Goal: Information Seeking & Learning: Compare options

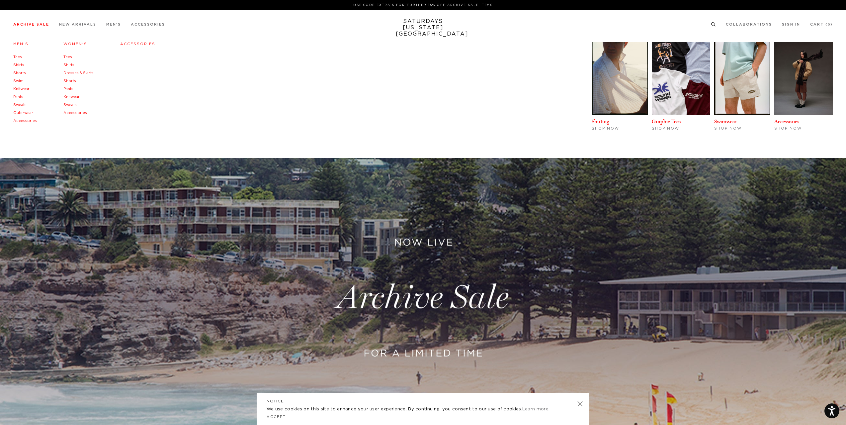
click at [18, 55] on link "Tees" at bounding box center [17, 57] width 9 height 4
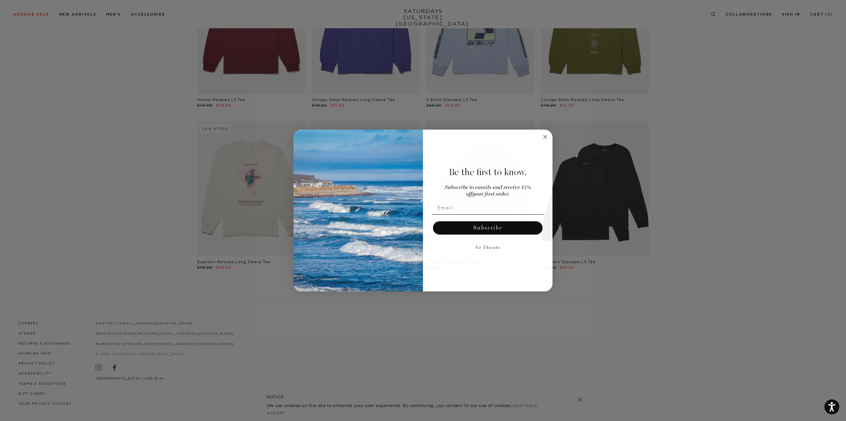
scroll to position [1899, 0]
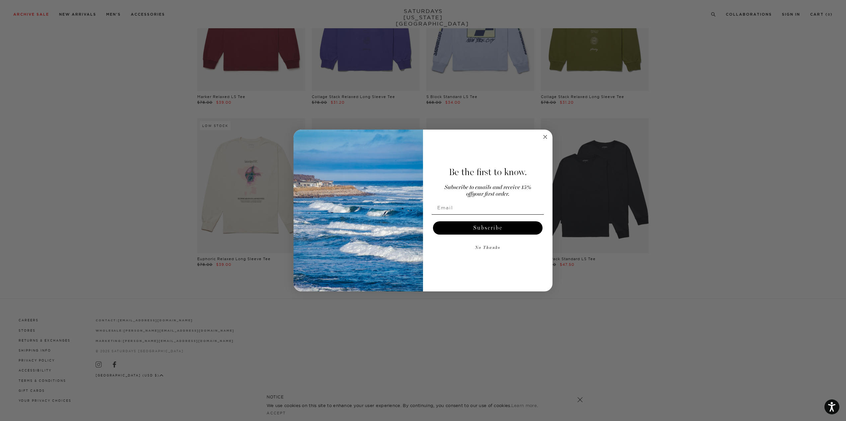
click at [548, 138] on circle "Close dialog" at bounding box center [546, 137] width 8 height 8
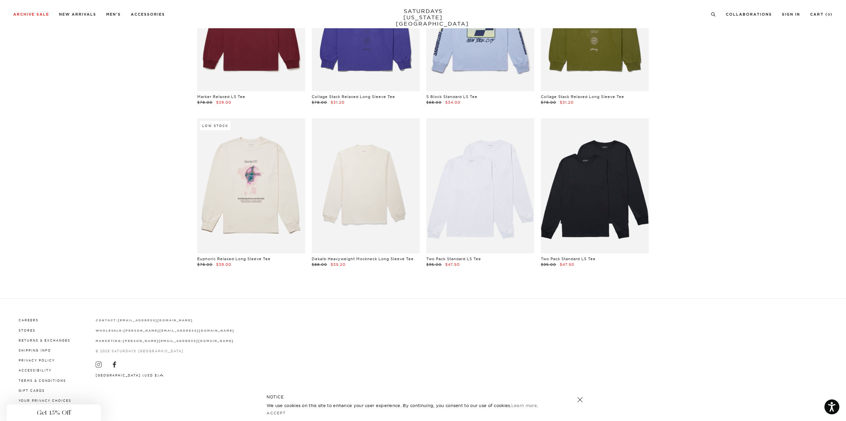
click at [542, 136] on div "Close dialog Be the first to know. Subscribe to emails and receive 15% off your…" at bounding box center [423, 211] width 259 height 162
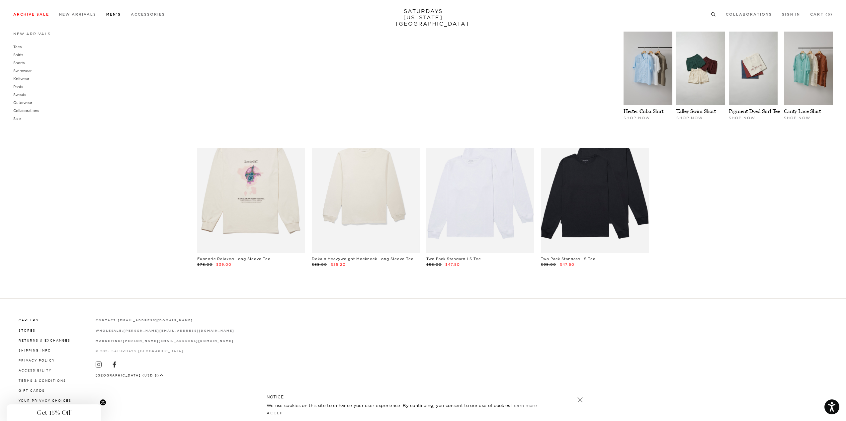
scroll to position [1865, 0]
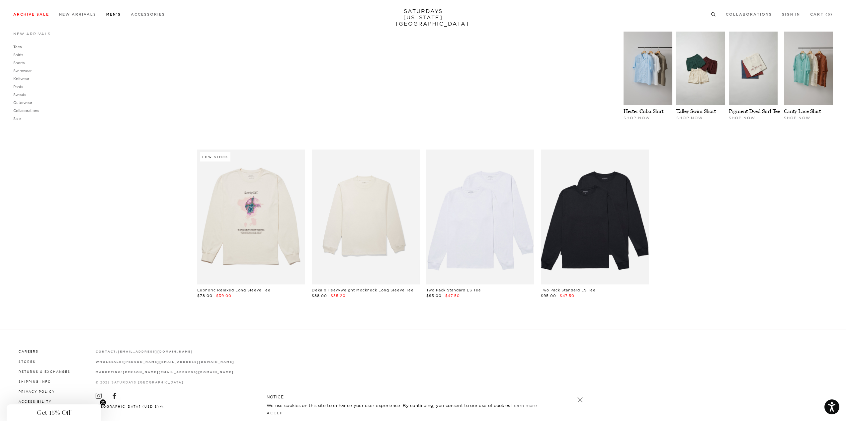
click at [20, 47] on link "Tees" at bounding box center [17, 47] width 8 height 5
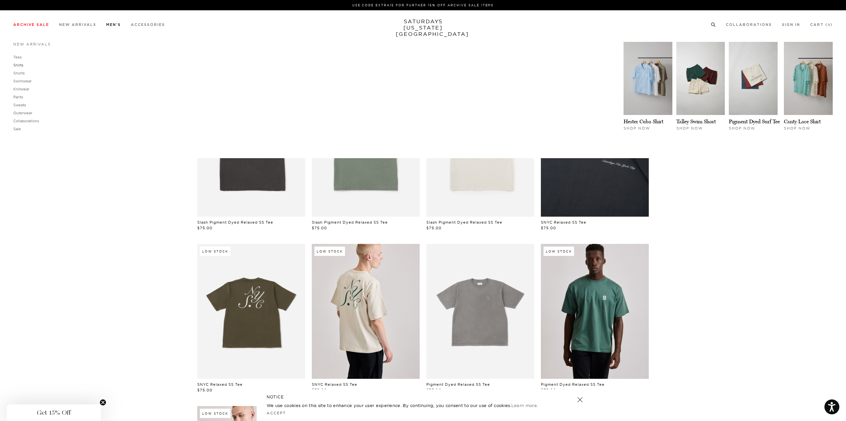
click at [17, 64] on link "Shirts" at bounding box center [18, 65] width 10 height 5
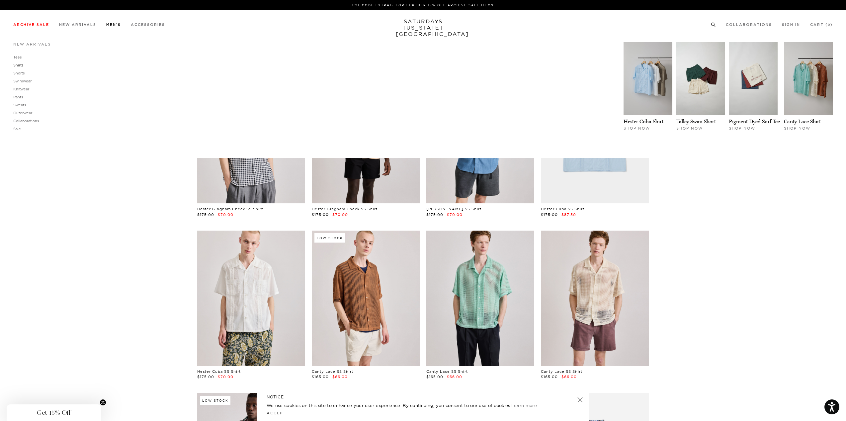
click at [21, 64] on link "Shirts" at bounding box center [18, 65] width 10 height 5
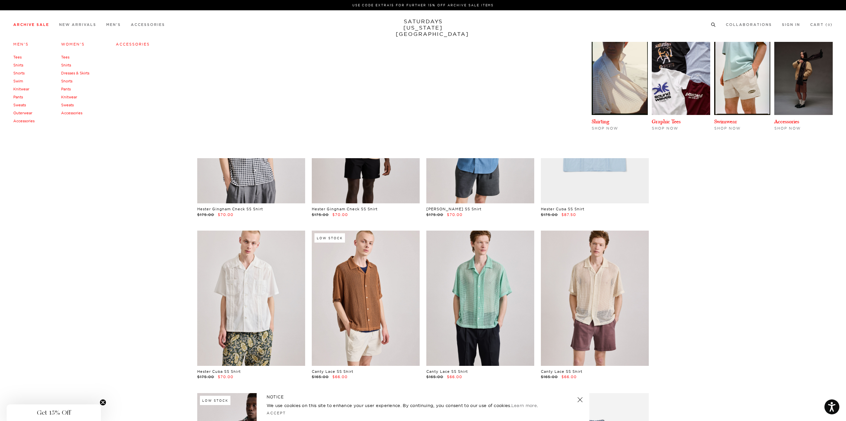
click at [19, 66] on link "Shirts" at bounding box center [18, 65] width 10 height 5
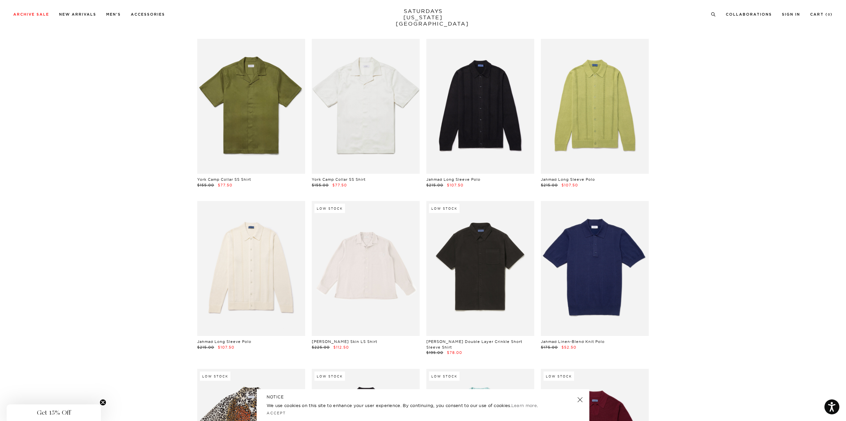
scroll to position [1628, 0]
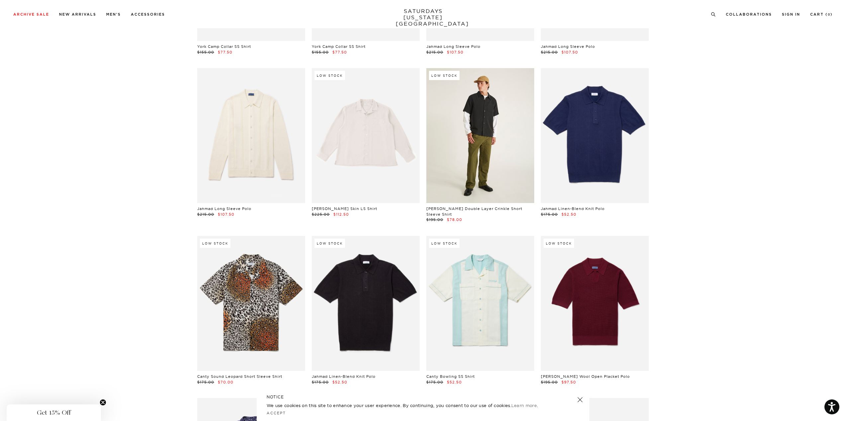
click at [503, 140] on link at bounding box center [481, 135] width 108 height 135
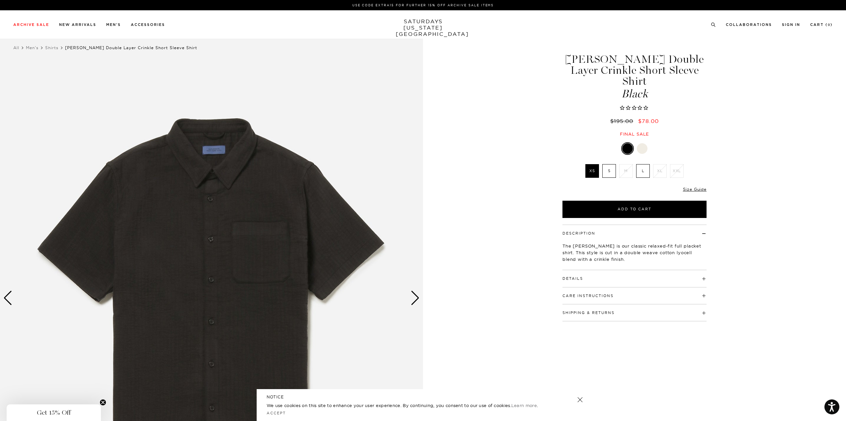
click at [413, 298] on div "Next slide" at bounding box center [415, 298] width 9 height 15
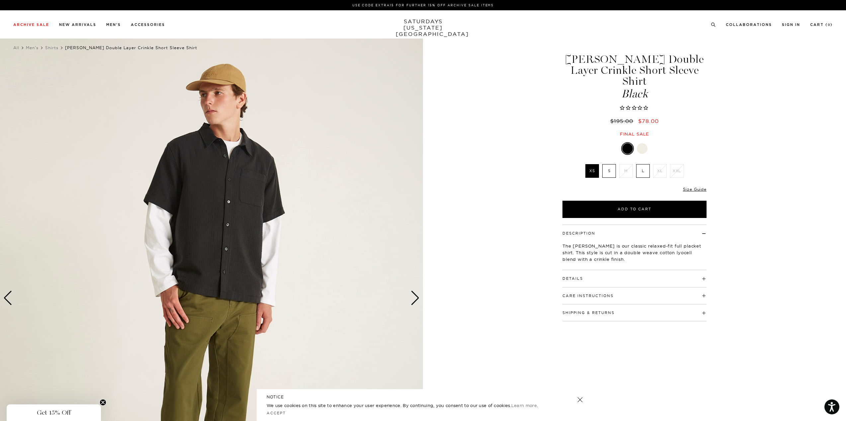
click at [413, 298] on div "Next slide" at bounding box center [415, 298] width 9 height 15
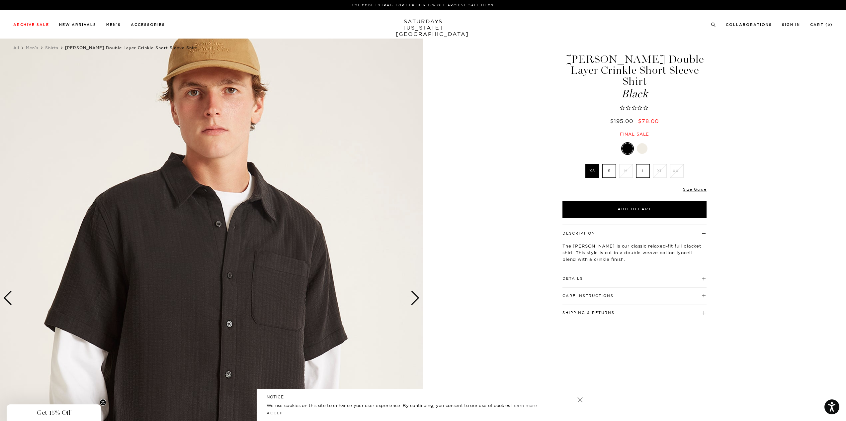
click at [413, 298] on div "Next slide" at bounding box center [415, 298] width 9 height 15
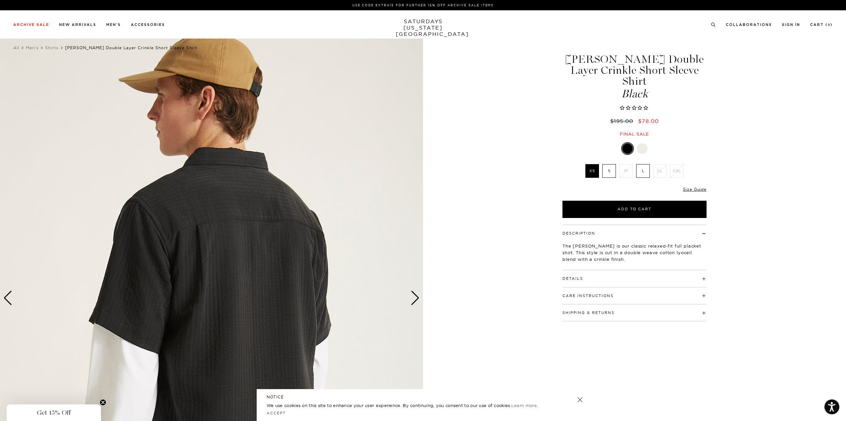
click at [413, 298] on div "Next slide" at bounding box center [415, 298] width 9 height 15
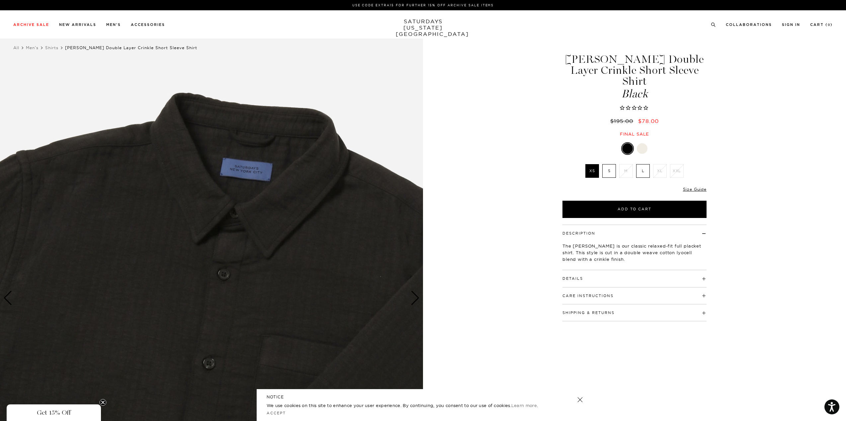
click at [413, 298] on div "Next slide" at bounding box center [415, 298] width 9 height 15
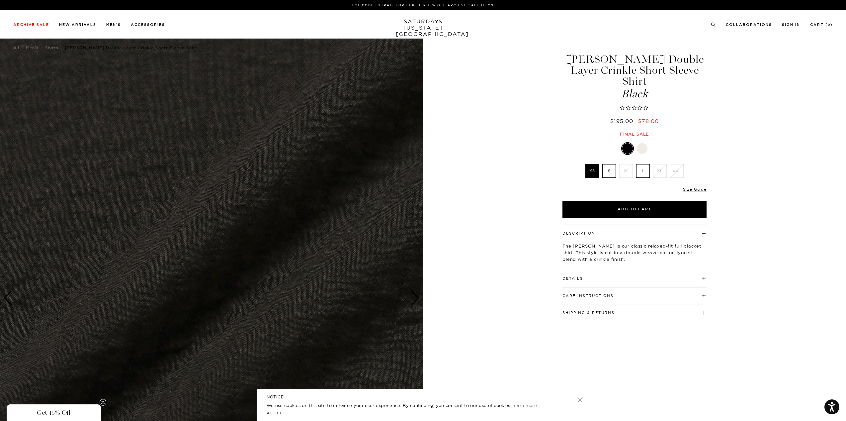
click at [413, 298] on div "Next slide" at bounding box center [415, 298] width 9 height 15
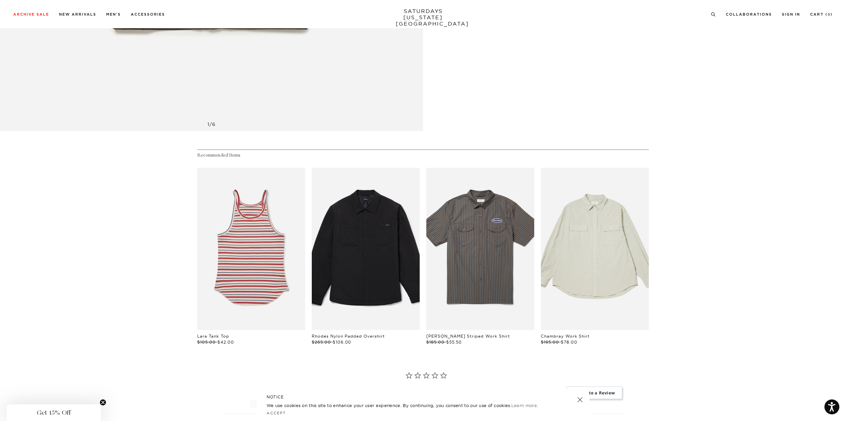
scroll to position [399, 0]
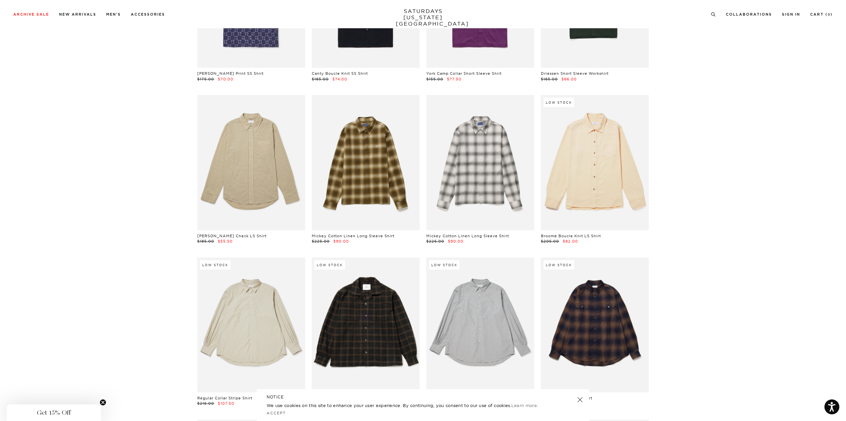
scroll to position [1894, 0]
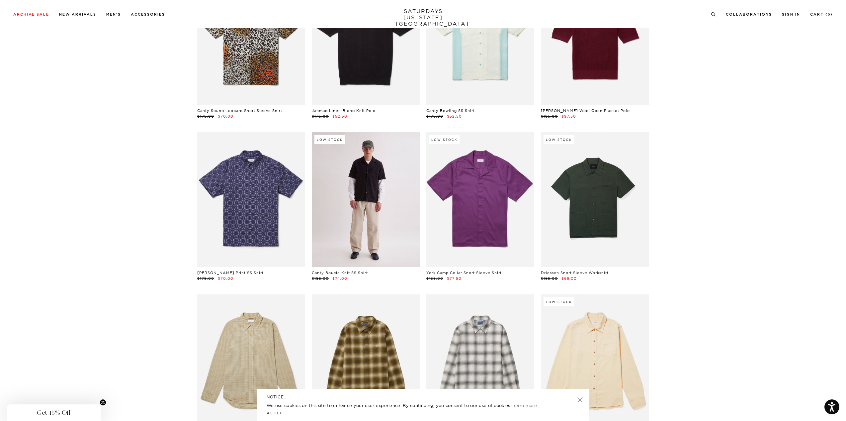
click at [387, 172] on link at bounding box center [366, 199] width 108 height 135
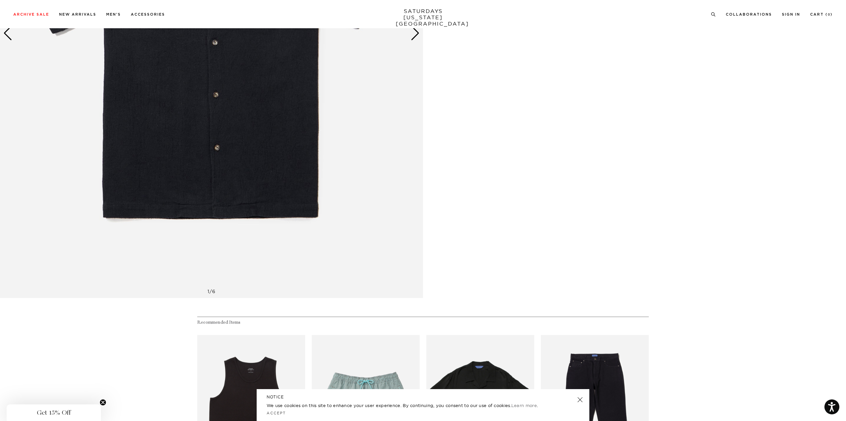
scroll to position [132, 0]
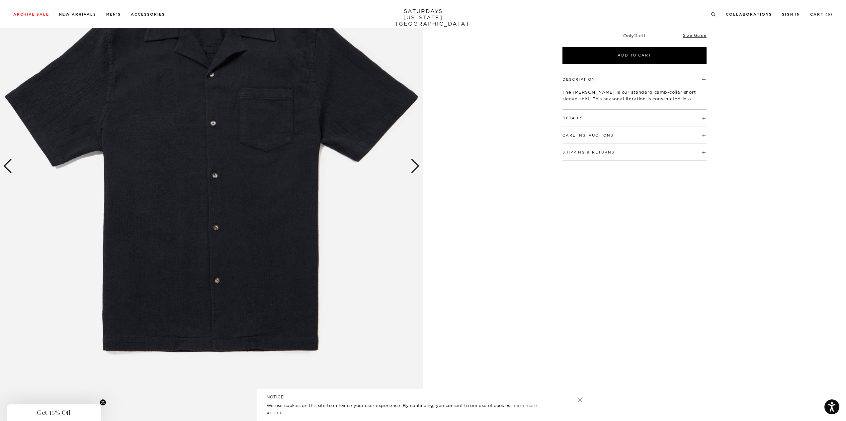
click at [416, 170] on div "Next slide" at bounding box center [415, 166] width 9 height 15
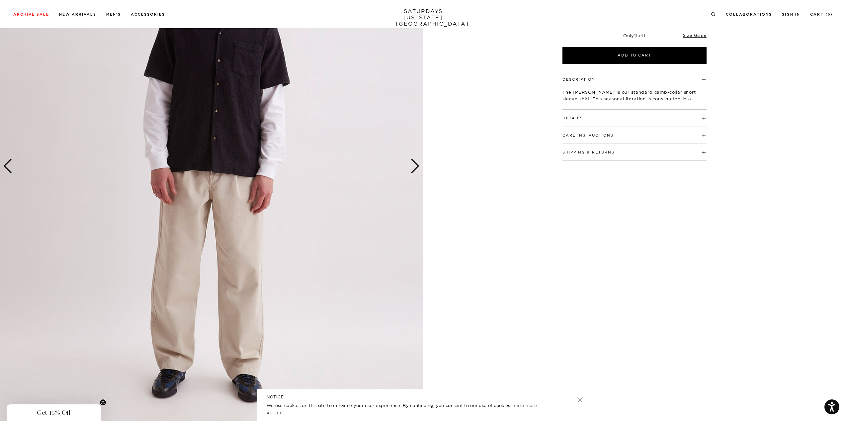
click at [416, 170] on div "Next slide" at bounding box center [415, 166] width 9 height 15
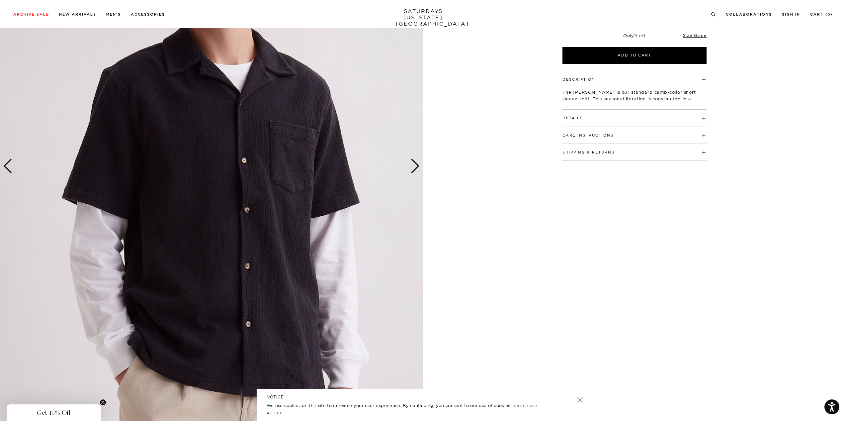
click at [416, 170] on div "Next slide" at bounding box center [415, 166] width 9 height 15
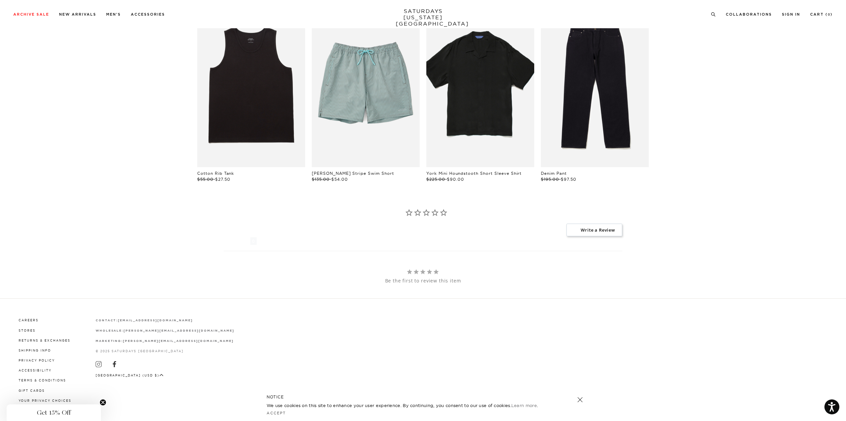
scroll to position [497, 0]
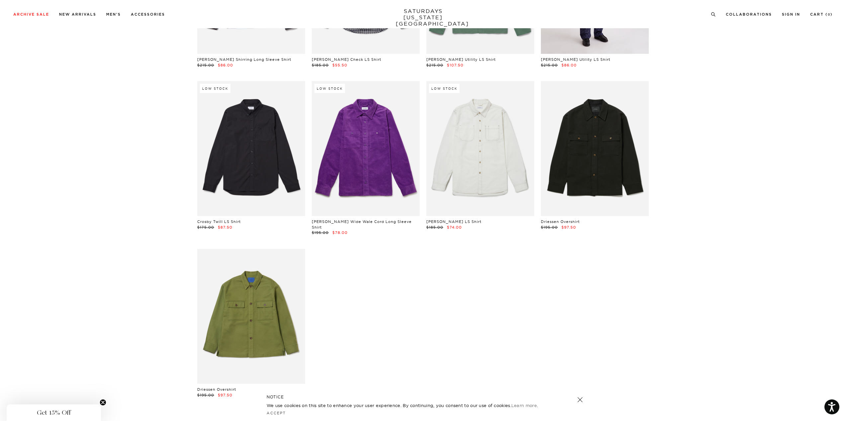
scroll to position [2957, 0]
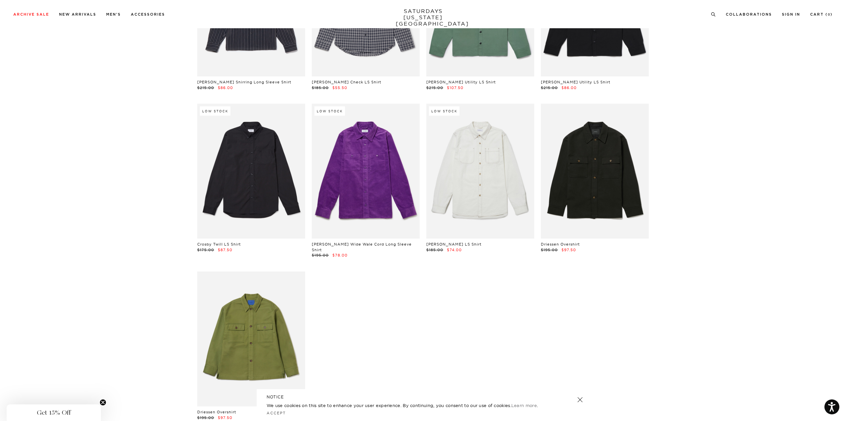
drag, startPoint x: 366, startPoint y: 286, endPoint x: 327, endPoint y: 117, distance: 173.3
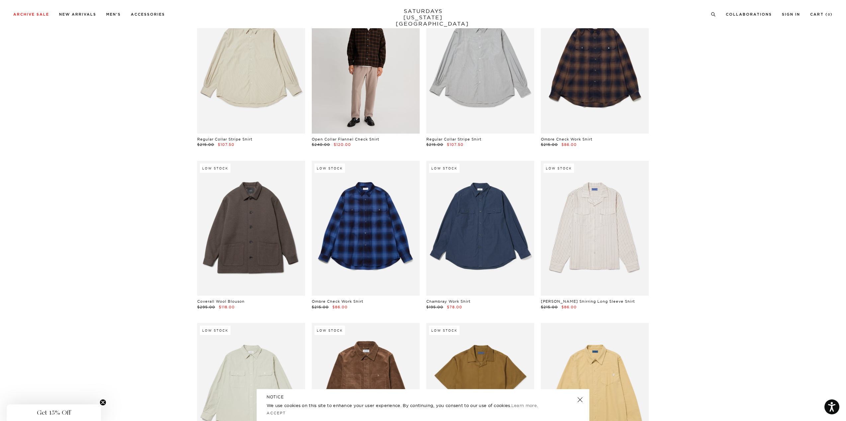
scroll to position [1701, 0]
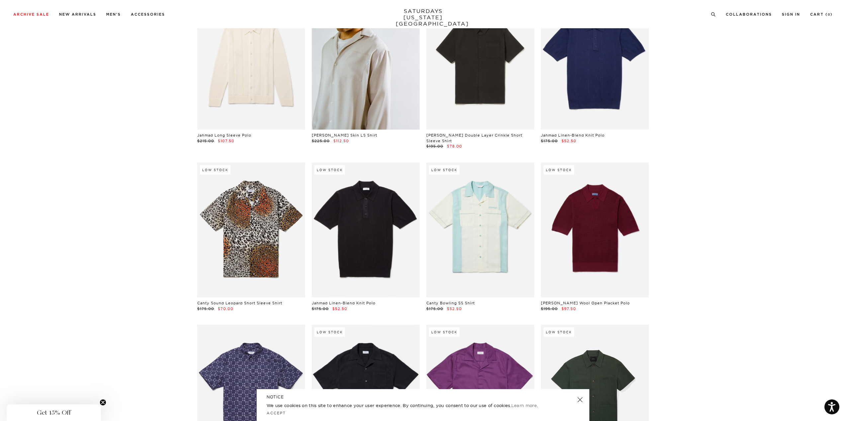
drag, startPoint x: 318, startPoint y: 101, endPoint x: 132, endPoint y: 3, distance: 210.9
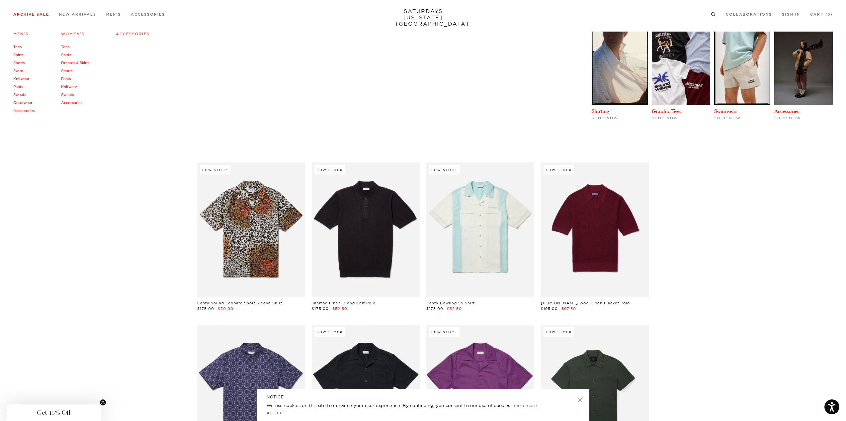
click at [22, 103] on link "Outerwear" at bounding box center [22, 102] width 19 height 5
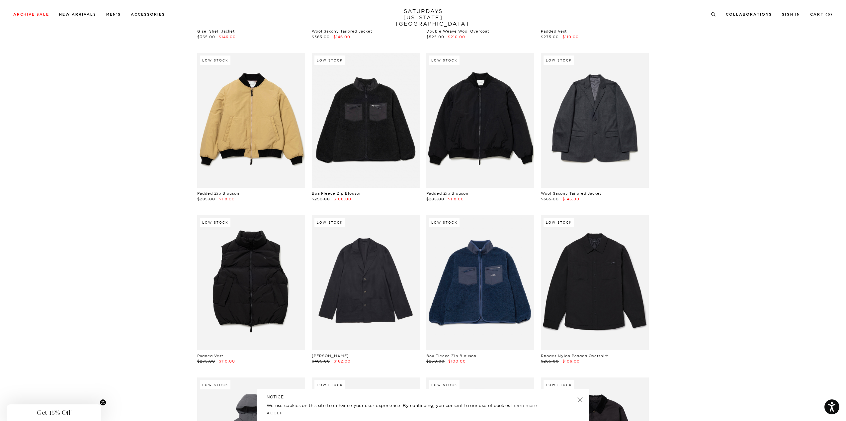
scroll to position [698, 0]
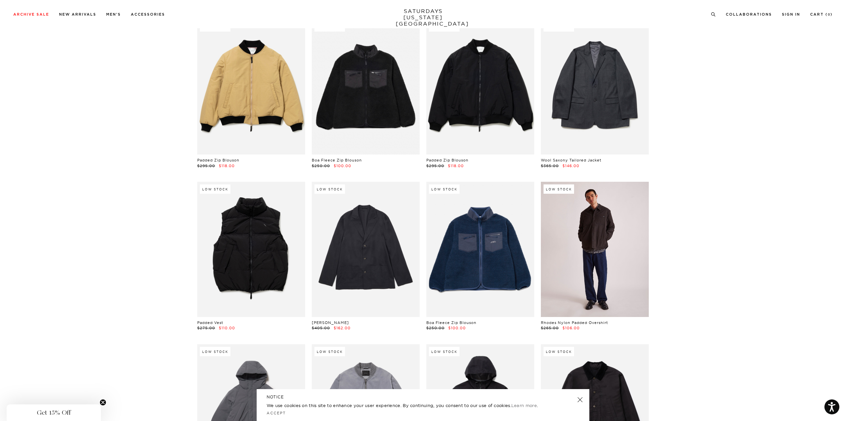
click at [568, 244] on link at bounding box center [595, 249] width 108 height 135
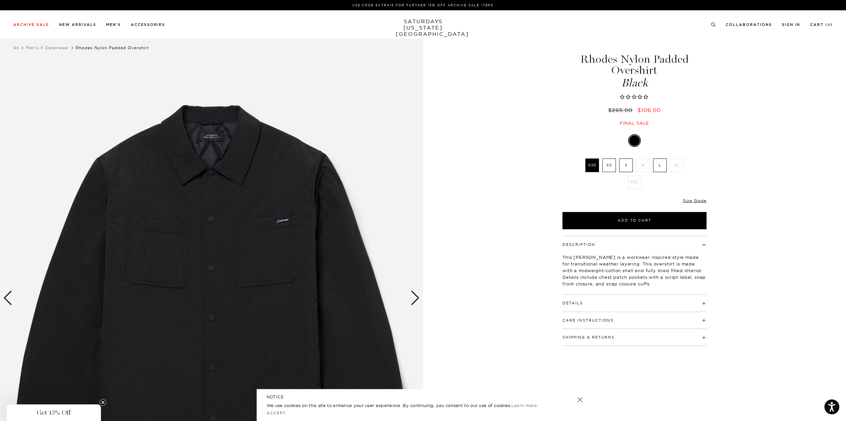
click at [416, 299] on div "Next slide" at bounding box center [415, 298] width 9 height 15
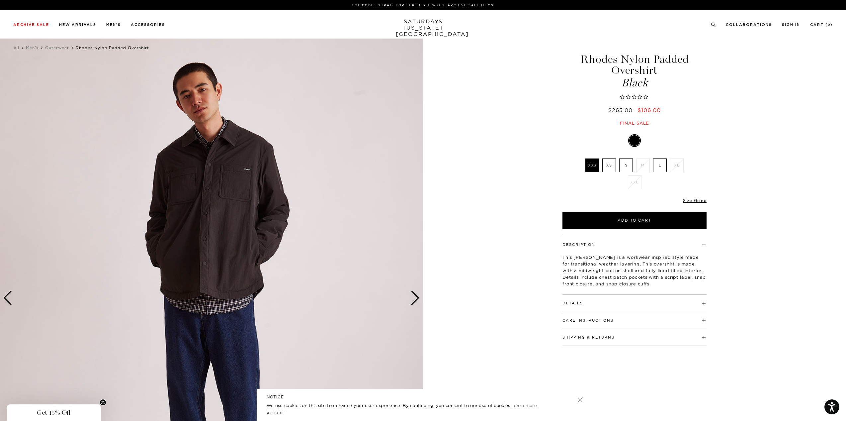
click at [416, 299] on div "Next slide" at bounding box center [415, 298] width 9 height 15
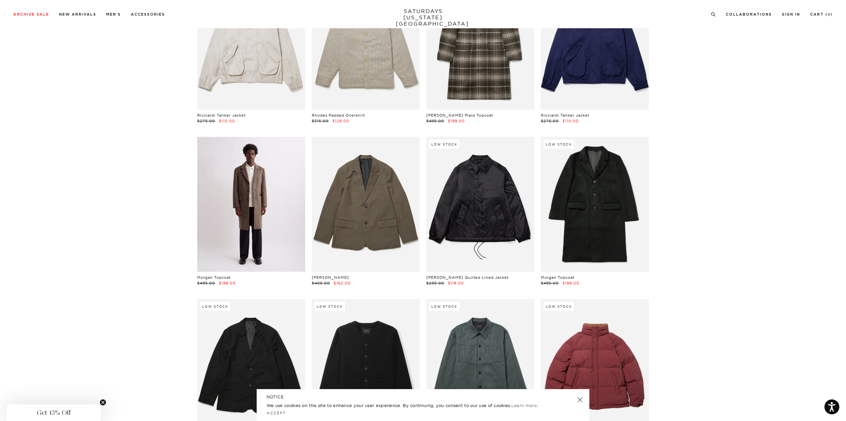
scroll to position [1362, 0]
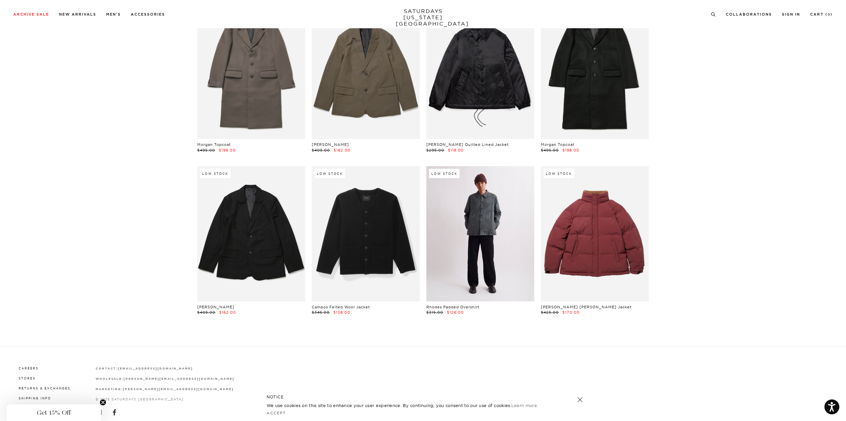
click at [492, 230] on link at bounding box center [481, 233] width 108 height 135
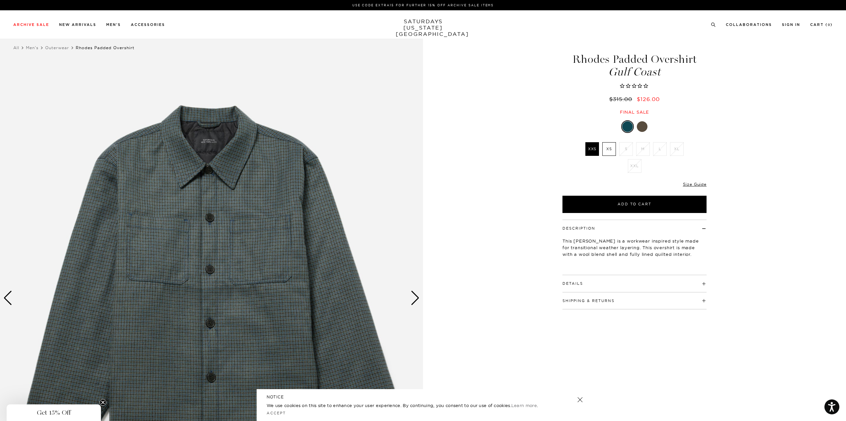
click at [648, 125] on link at bounding box center [642, 126] width 11 height 11
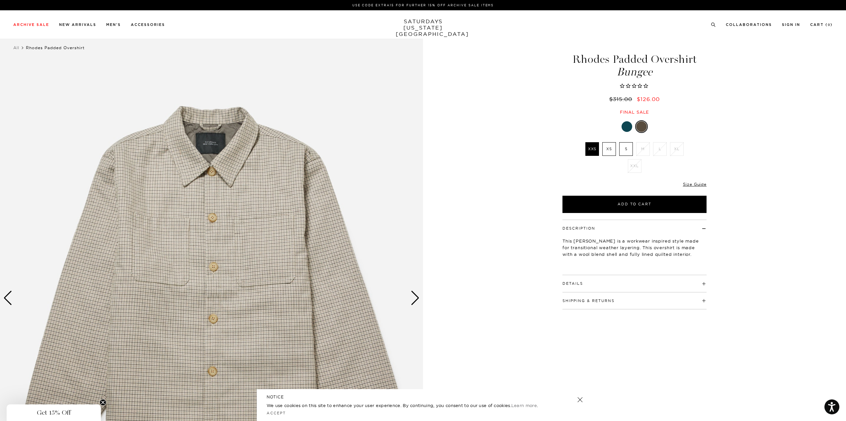
click at [414, 302] on div "Next slide" at bounding box center [415, 298] width 9 height 15
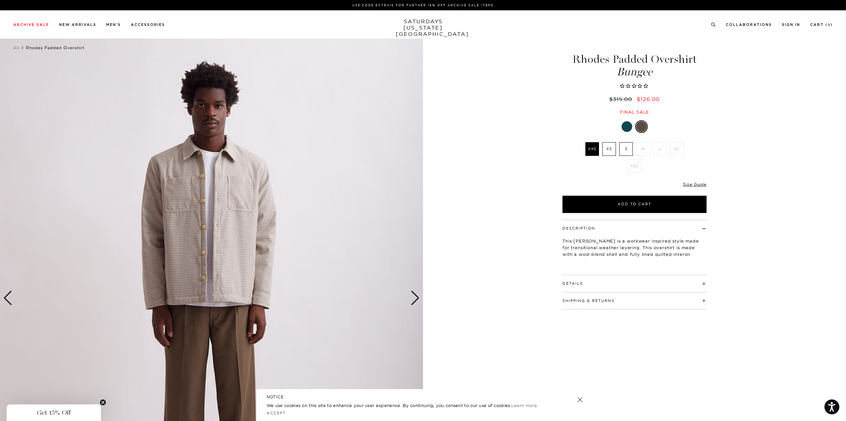
click at [414, 302] on div "Next slide" at bounding box center [415, 298] width 9 height 15
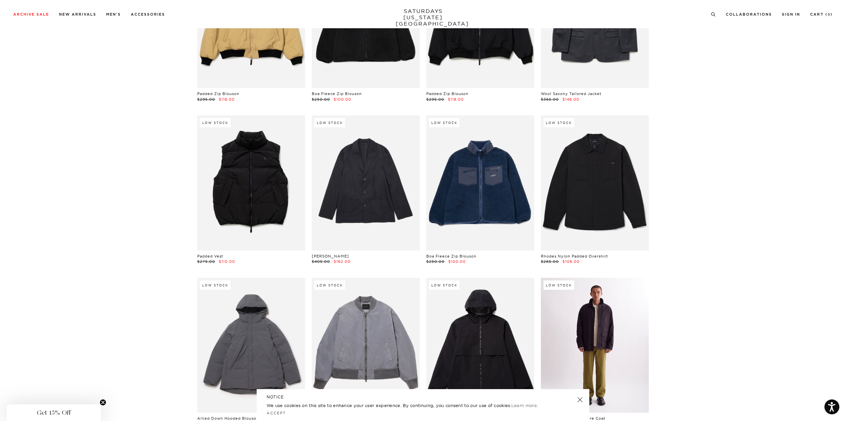
scroll to position [731, 0]
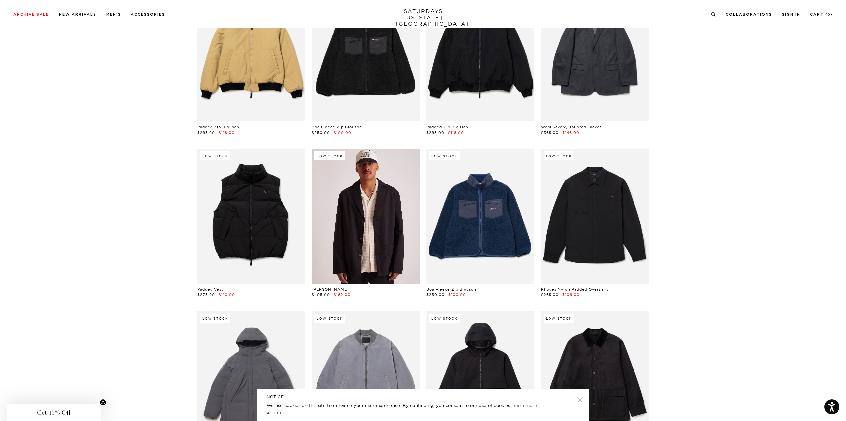
click at [383, 184] on link at bounding box center [366, 216] width 108 height 135
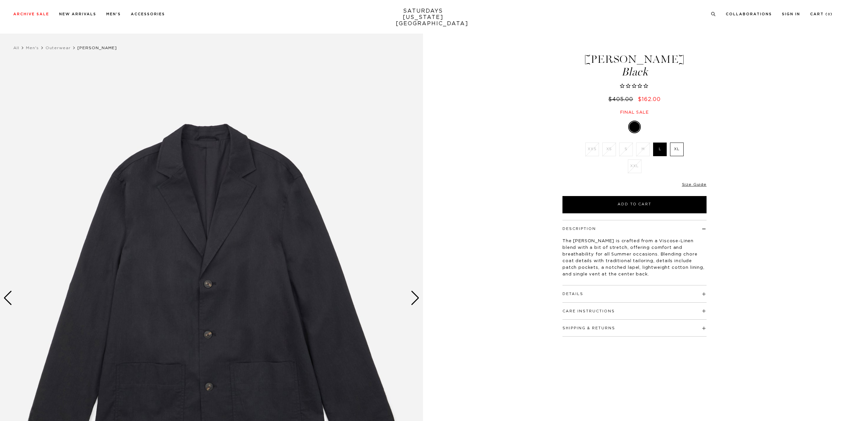
scroll to position [33, 0]
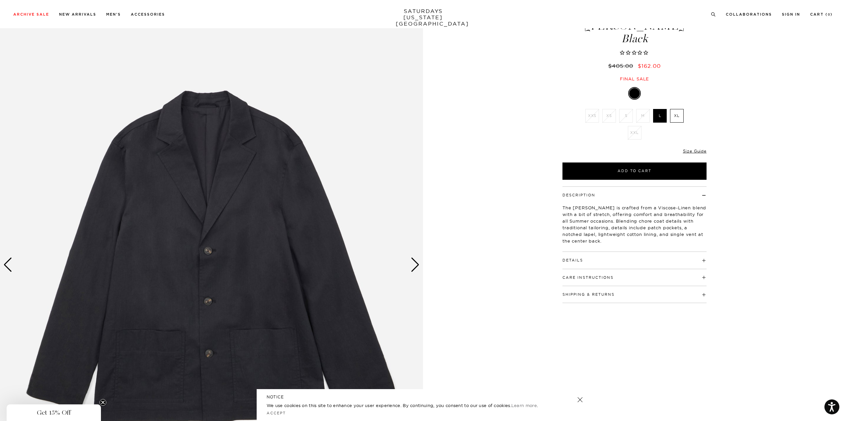
click at [412, 259] on div "Next slide" at bounding box center [415, 264] width 9 height 15
click at [415, 266] on div "Next slide" at bounding box center [415, 264] width 9 height 15
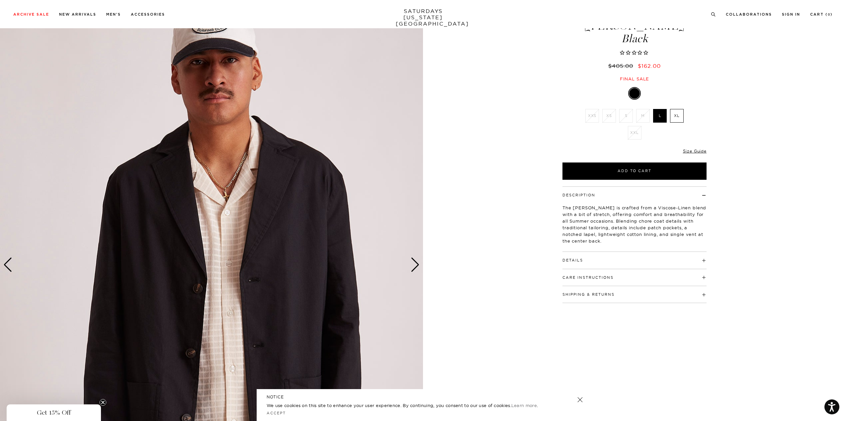
click at [417, 262] on div "Next slide" at bounding box center [415, 264] width 9 height 15
click at [419, 266] on div "Next slide" at bounding box center [415, 264] width 9 height 15
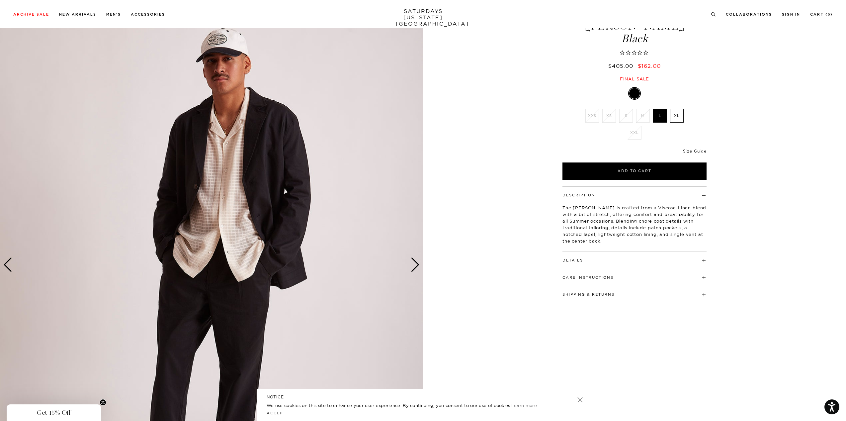
scroll to position [100, 0]
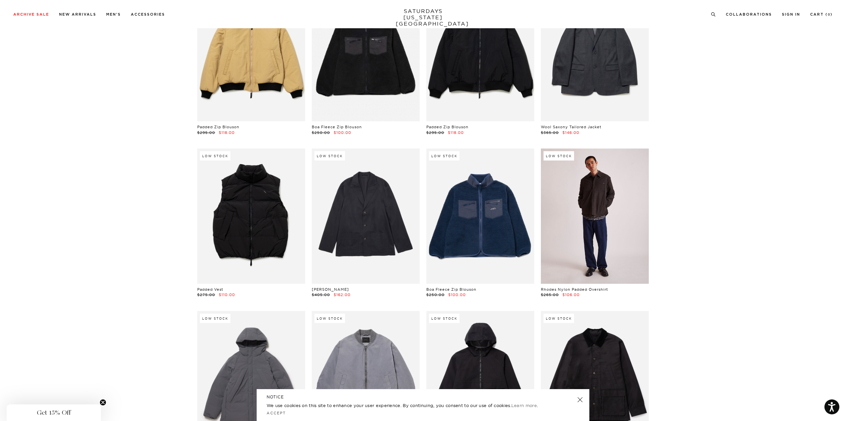
click at [618, 221] on link at bounding box center [595, 216] width 108 height 135
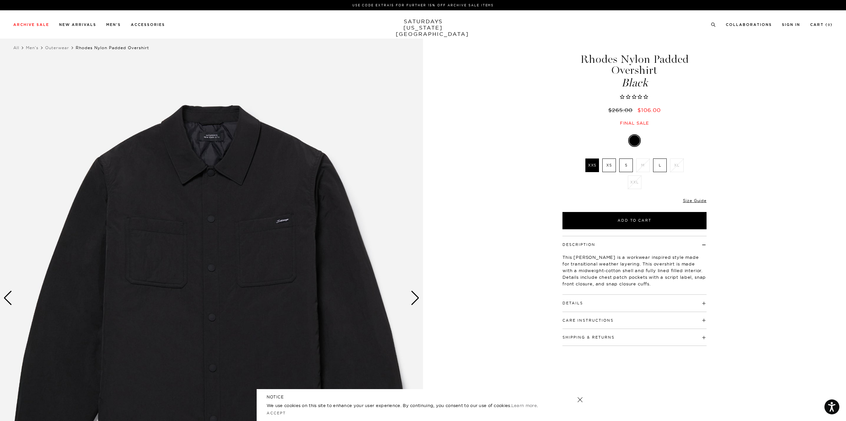
scroll to position [100, 0]
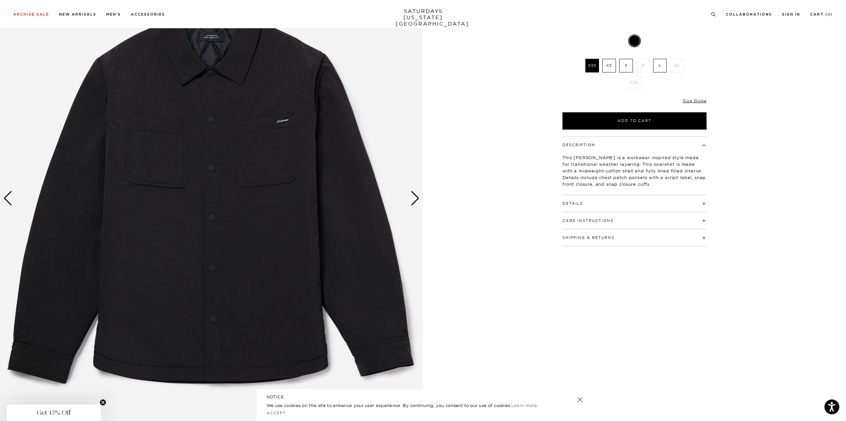
click at [415, 203] on div "Next slide" at bounding box center [415, 198] width 9 height 15
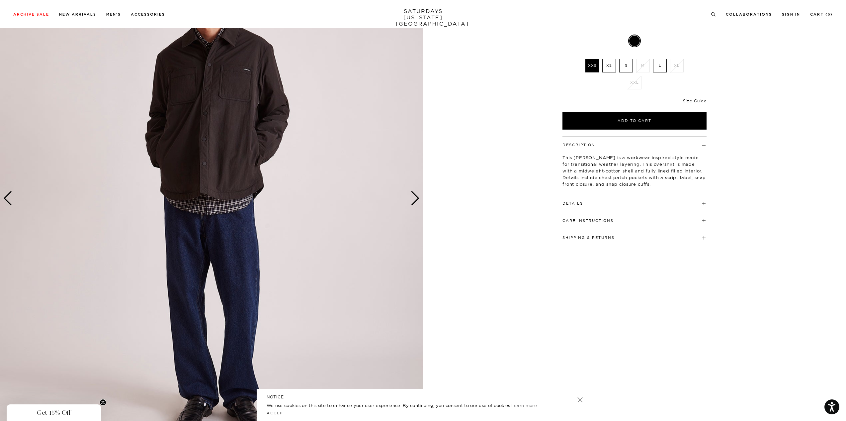
scroll to position [0, 0]
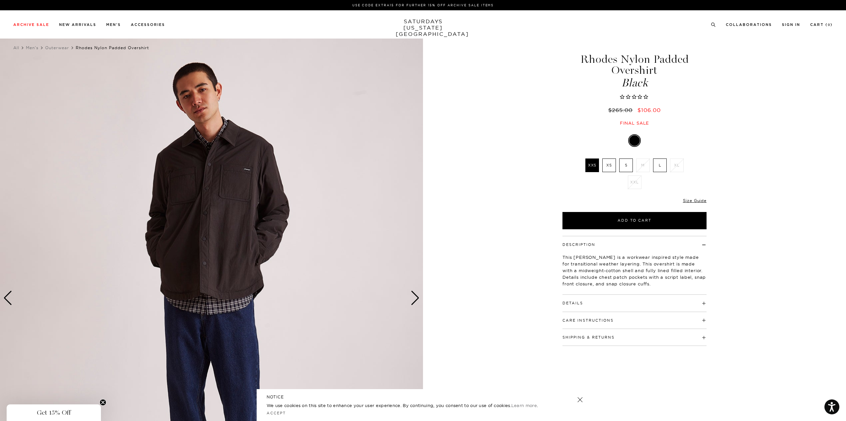
click at [413, 300] on div "Next slide" at bounding box center [415, 298] width 9 height 15
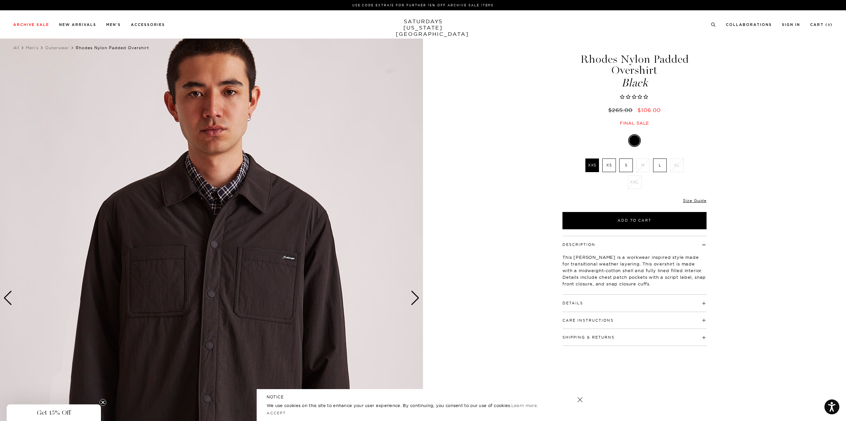
click at [413, 300] on div "Next slide" at bounding box center [415, 298] width 9 height 15
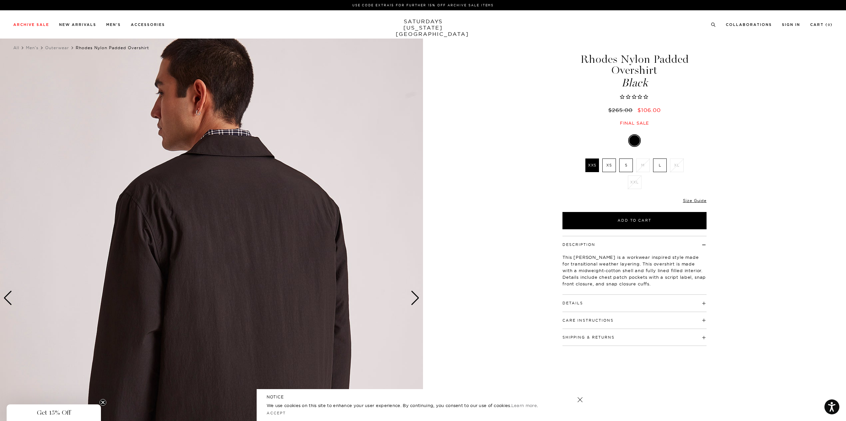
click at [413, 300] on div "Next slide" at bounding box center [415, 298] width 9 height 15
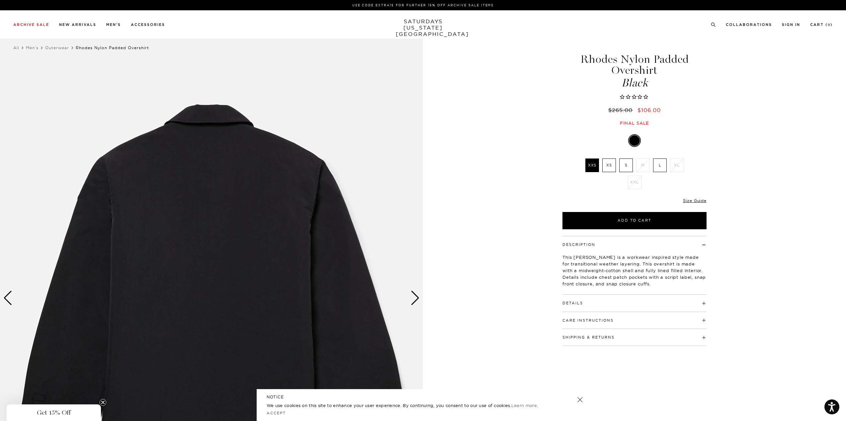
click at [413, 300] on div "Next slide" at bounding box center [415, 298] width 9 height 15
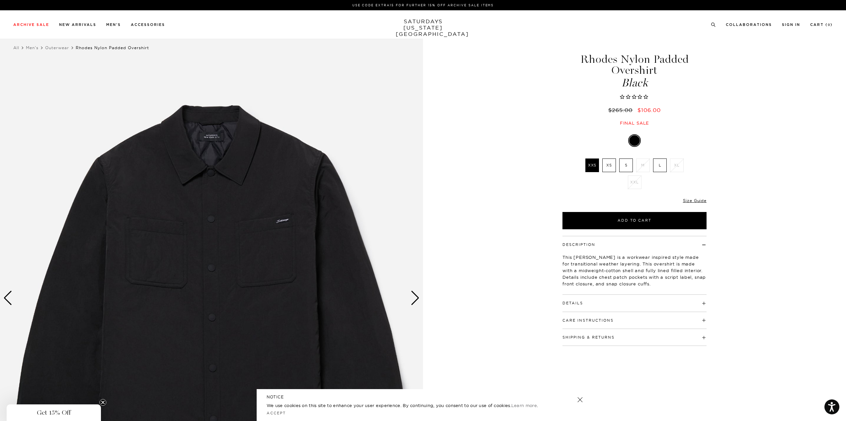
click at [413, 300] on div "Next slide" at bounding box center [415, 298] width 9 height 15
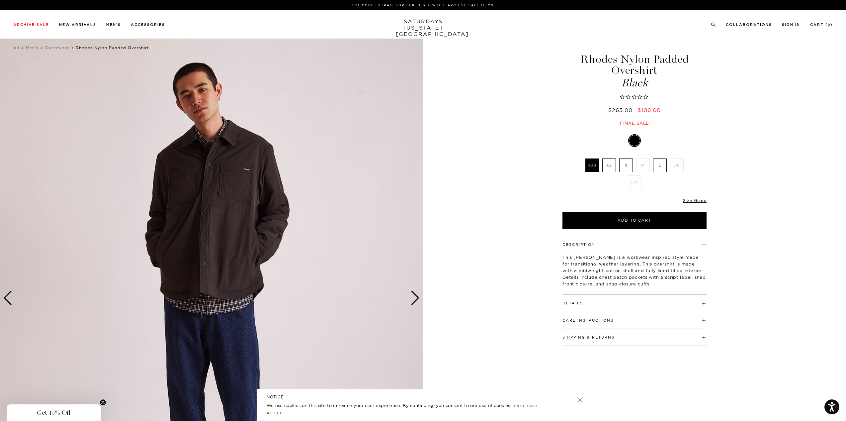
click at [413, 300] on div "Next slide" at bounding box center [415, 298] width 9 height 15
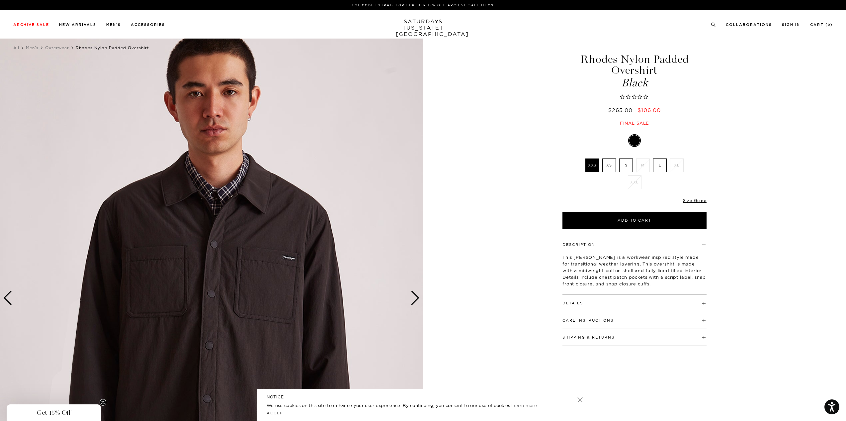
click at [232, 240] on img at bounding box center [211, 298] width 423 height 529
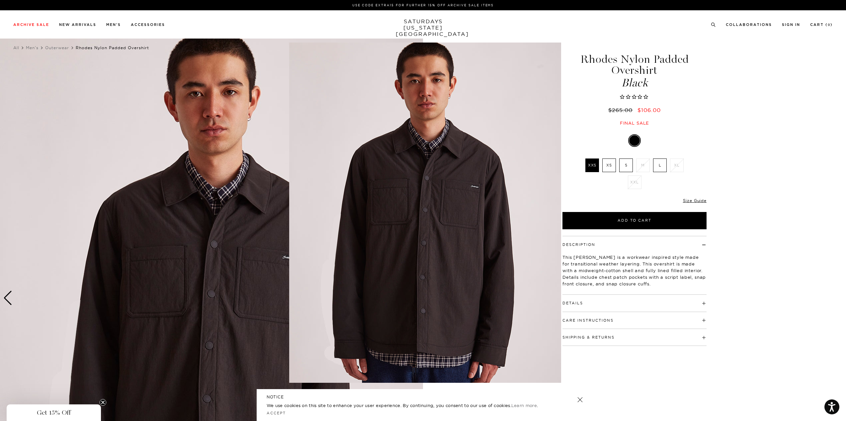
click at [250, 224] on figure at bounding box center [423, 210] width 846 height 421
